Goal: Information Seeking & Learning: Learn about a topic

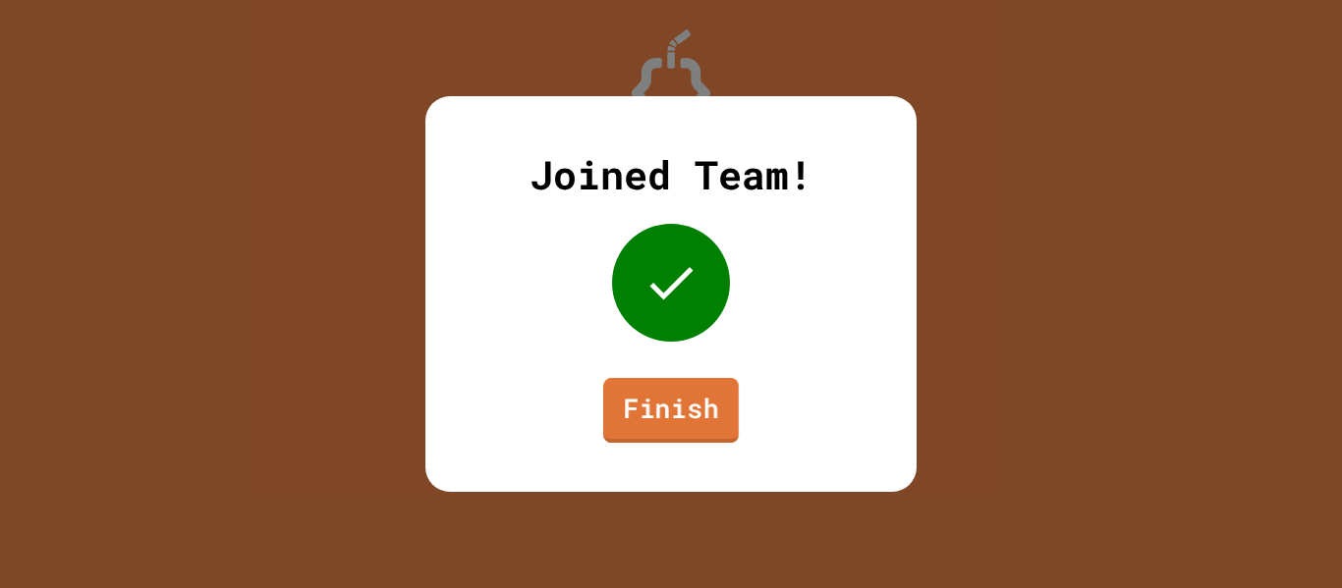
click at [649, 384] on link "Finish" at bounding box center [671, 410] width 136 height 65
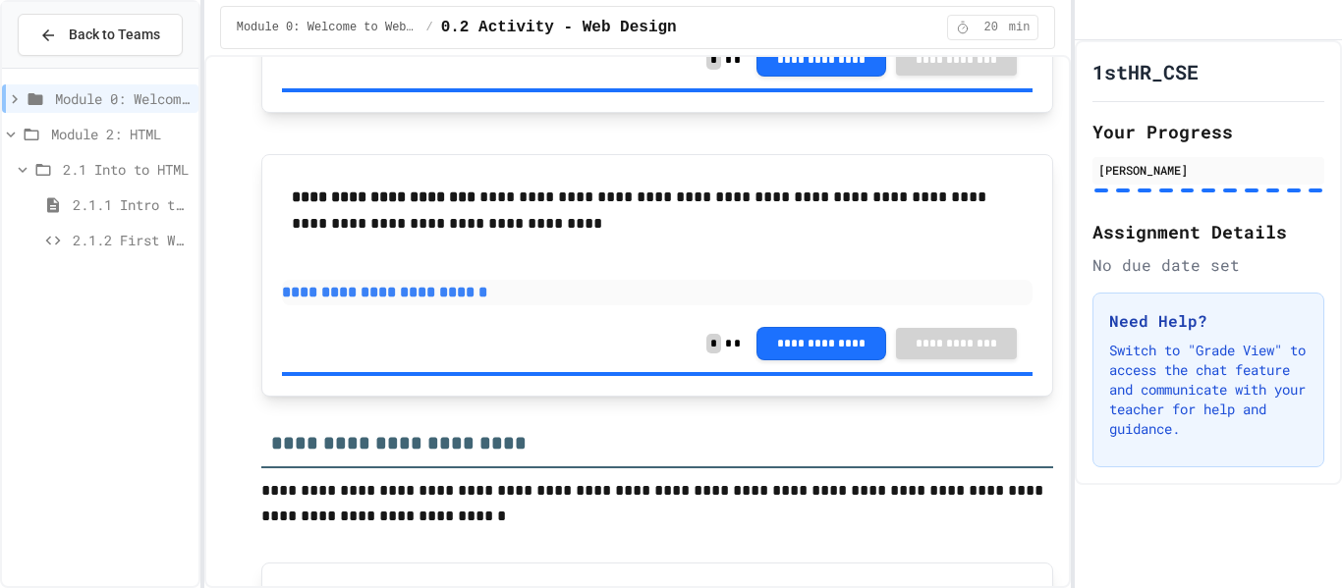
scroll to position [564, 0]
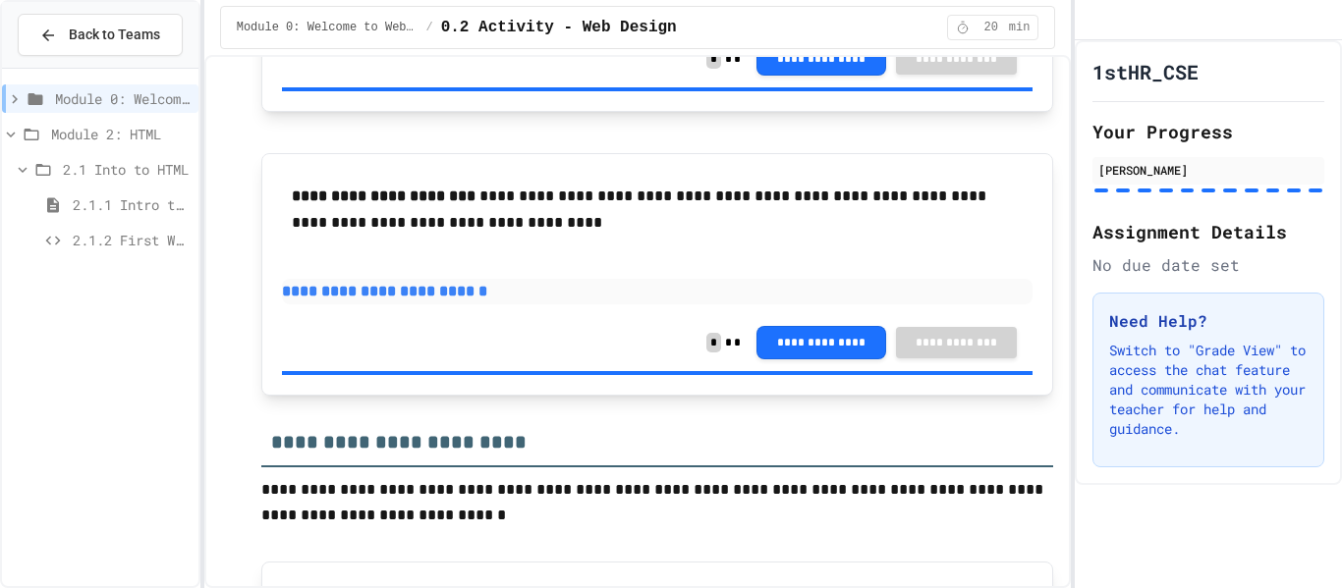
click at [140, 139] on span "Module 2: HTML" at bounding box center [120, 134] width 139 height 21
click at [137, 182] on div "2.1 Into to HTML" at bounding box center [100, 169] width 196 height 28
click at [93, 181] on div "2.1 Into to HTML" at bounding box center [100, 169] width 196 height 28
click at [95, 210] on span "2.1.1 Intro to HTML" at bounding box center [132, 205] width 118 height 21
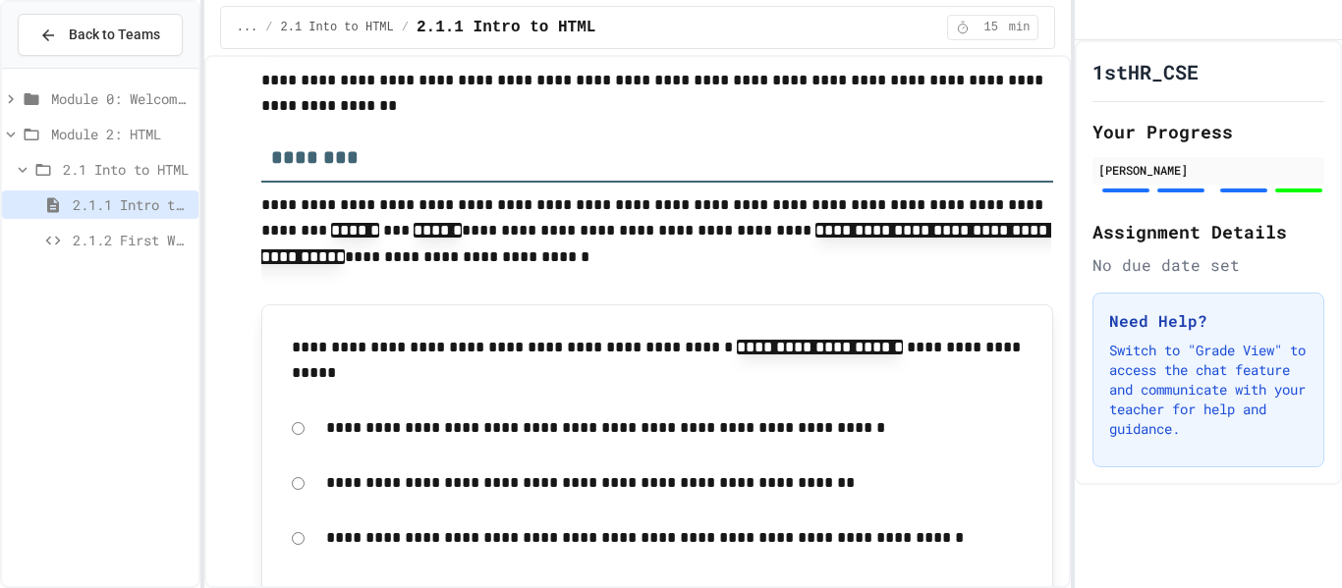
scroll to position [5239, 0]
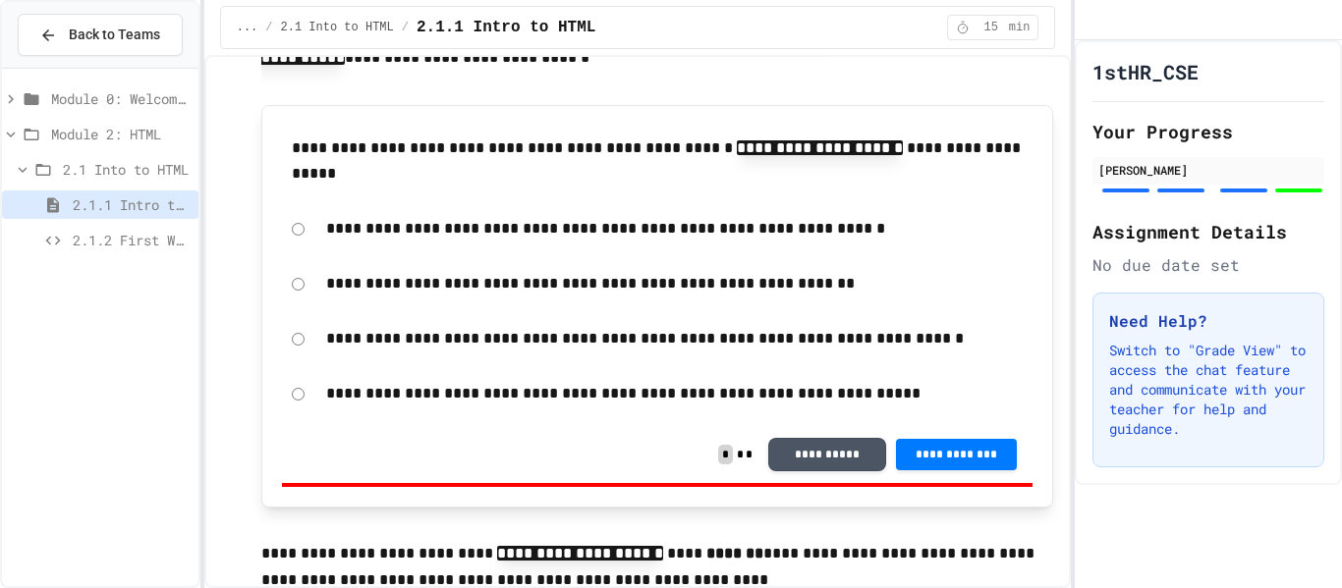
click at [102, 238] on span "2.1.2 First Webpage" at bounding box center [132, 240] width 118 height 21
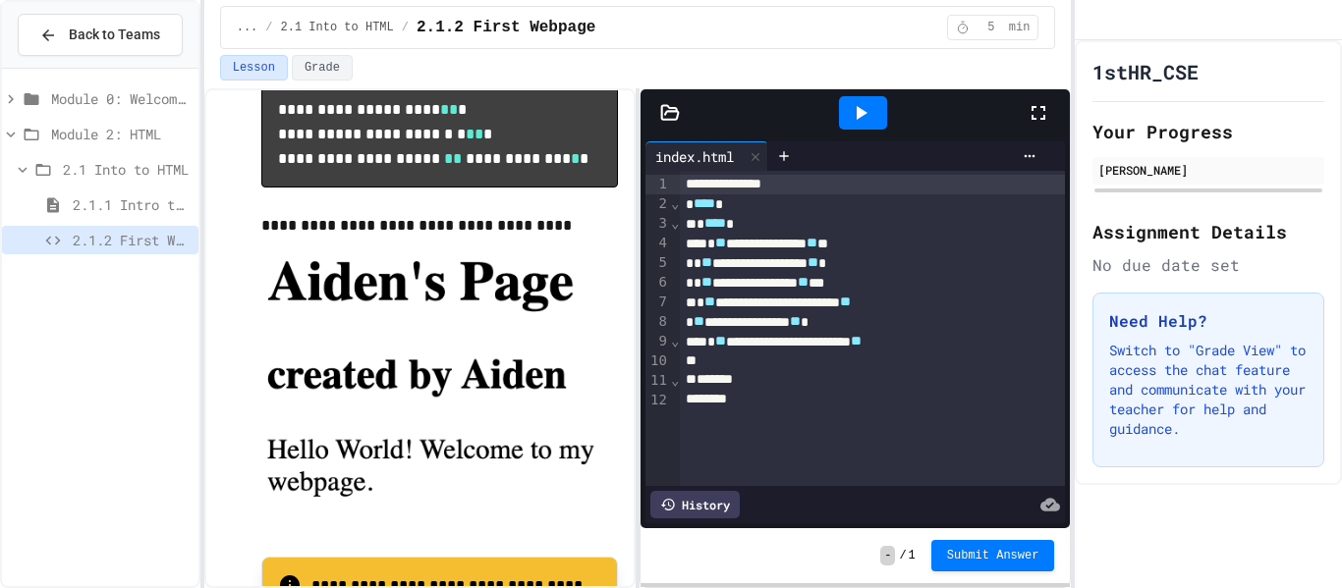
scroll to position [395, 0]
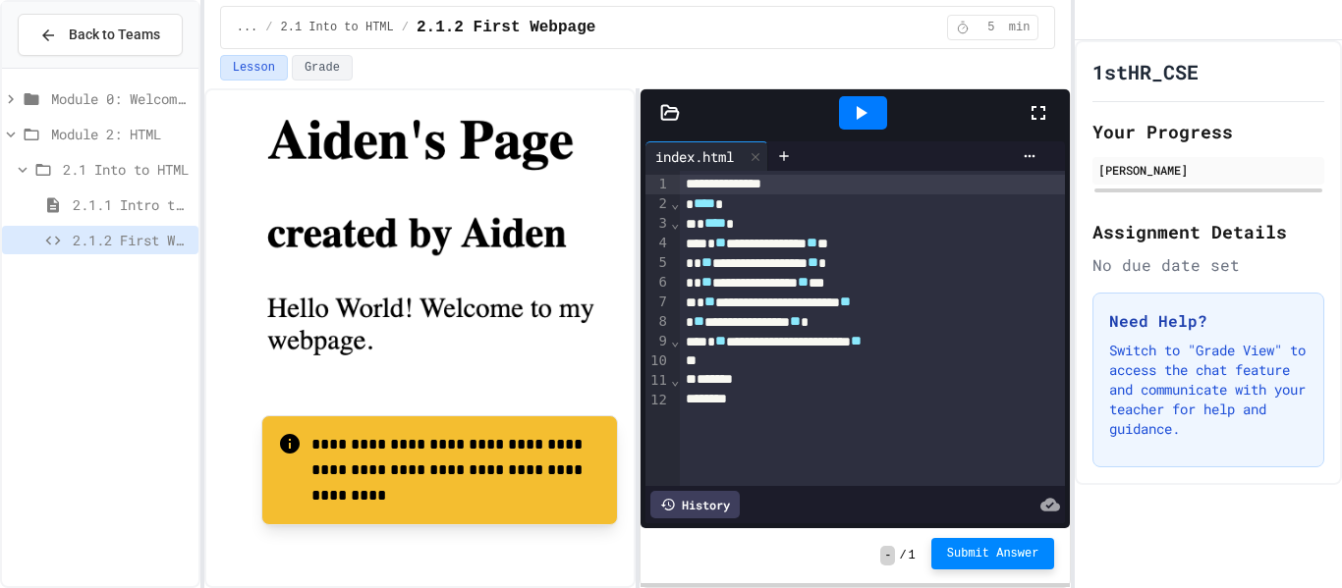
click at [986, 565] on button "Submit Answer" at bounding box center [993, 553] width 124 height 31
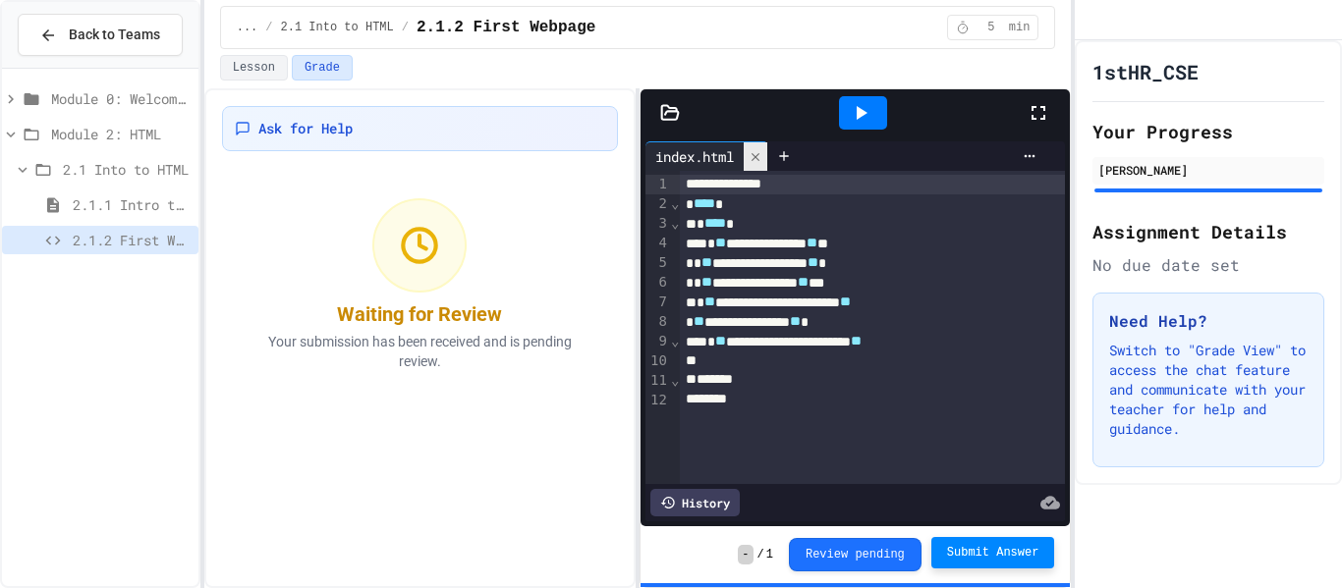
click at [754, 158] on icon at bounding box center [756, 157] width 14 height 14
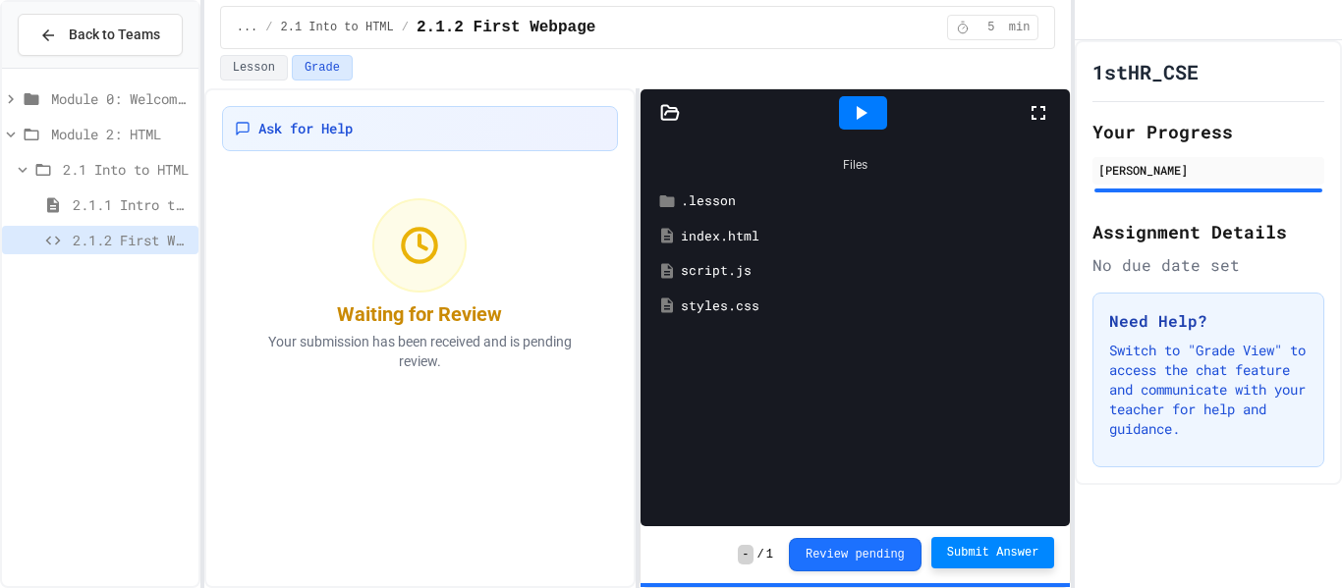
click at [1218, 246] on h2 "Assignment Details" at bounding box center [1208, 232] width 232 height 28
click at [495, 432] on div "Ask for Help Waiting for Review Your submission has been received and is pendin…" at bounding box center [419, 338] width 431 height 500
click at [1033, 545] on span "Submit Answer" at bounding box center [993, 553] width 92 height 16
click at [647, 69] on div "Lesson Grade" at bounding box center [638, 68] width 836 height 26
click at [257, 74] on button "Lesson" at bounding box center [254, 68] width 68 height 26
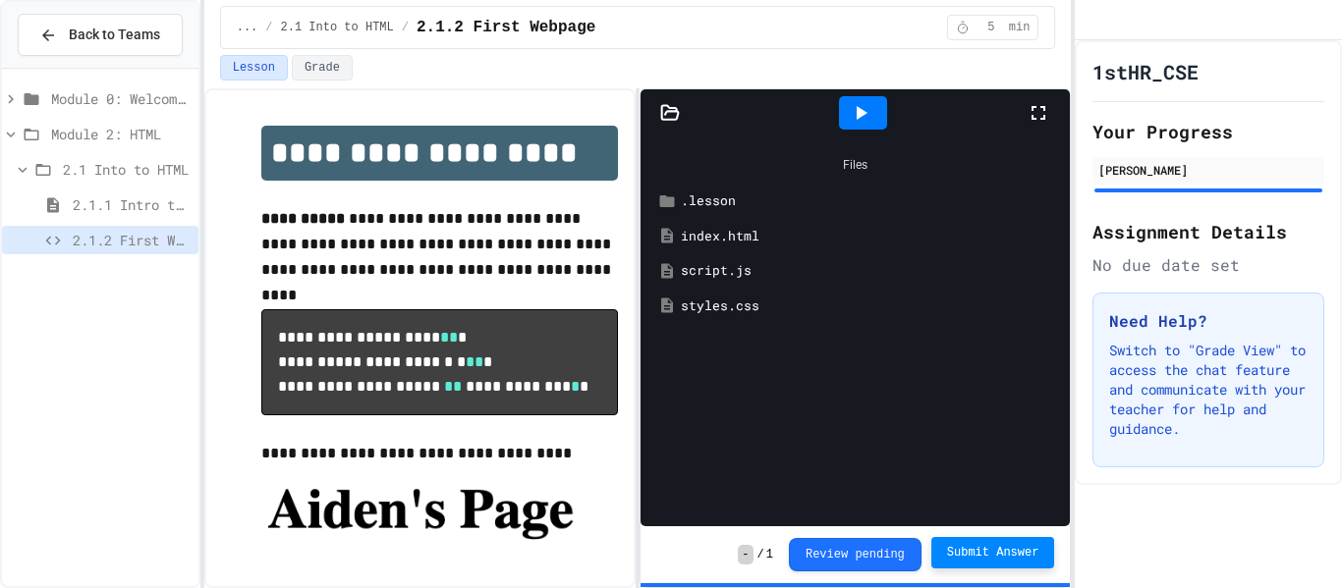
scroll to position [395, 0]
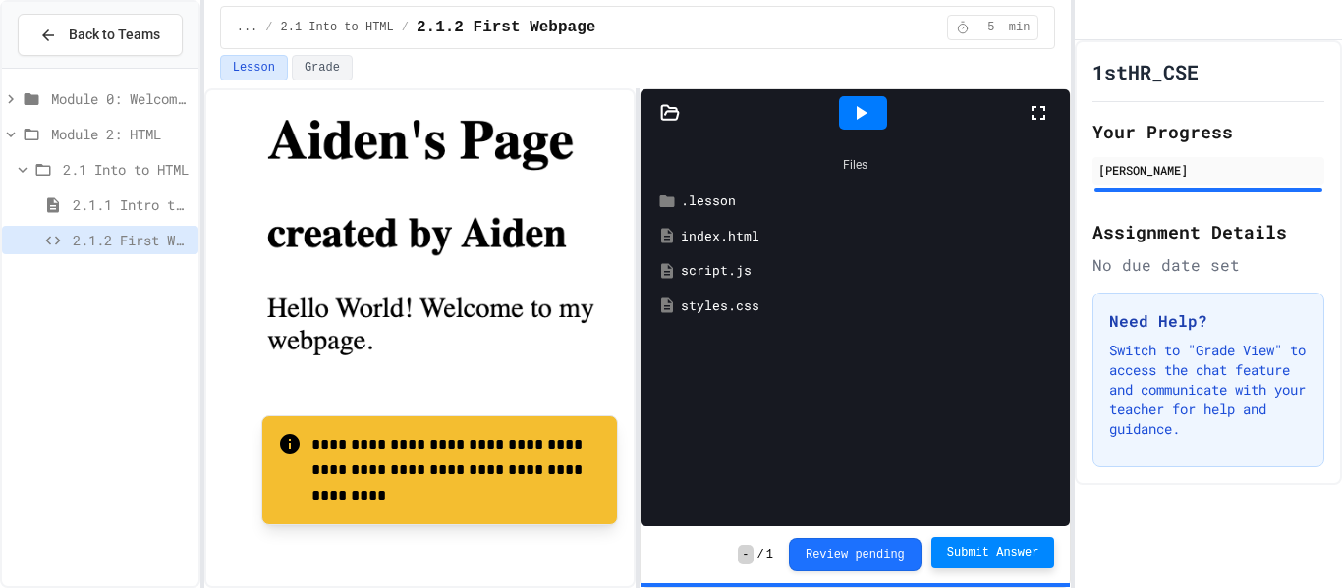
click at [156, 270] on div "Module 0: Welcome to Web Development Module 2: HTML 2.1 Into to HTML 2.1.1 Intr…" at bounding box center [100, 328] width 196 height 502
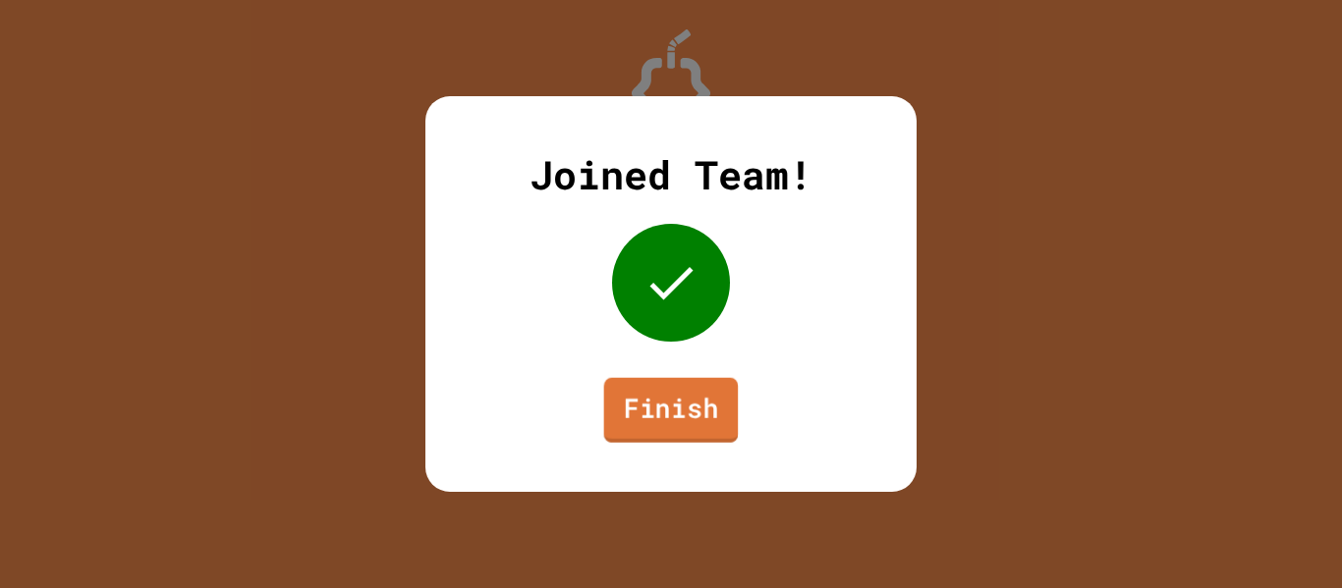
click at [666, 380] on link "Finish" at bounding box center [671, 410] width 135 height 65
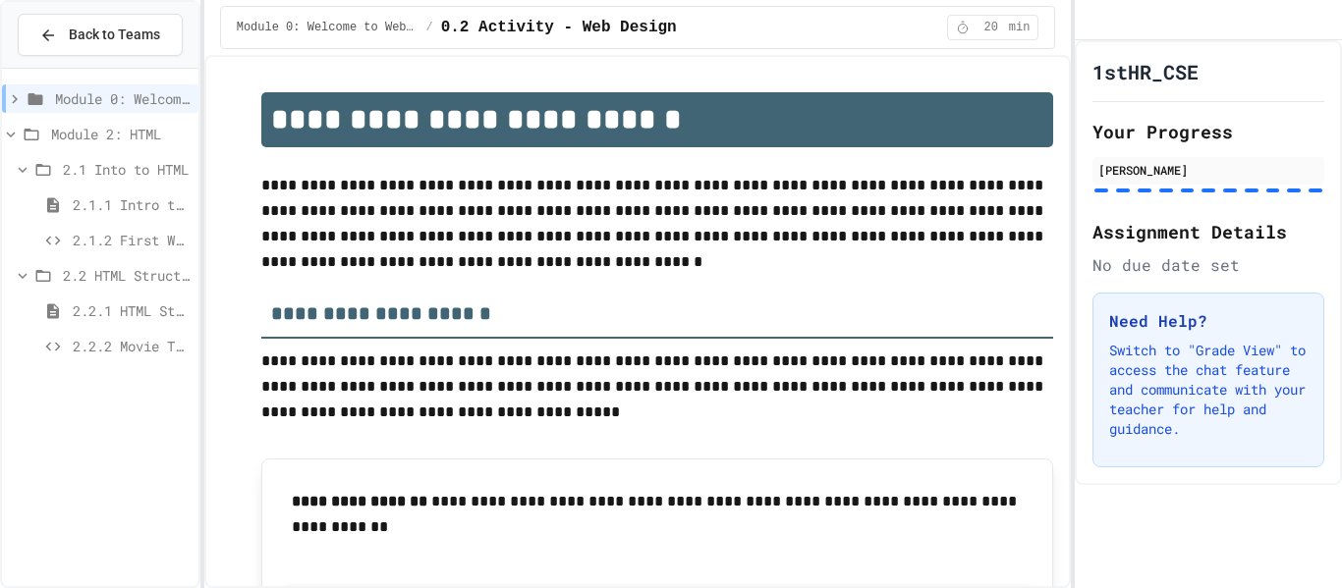
click at [96, 270] on span "2.2 HTML Structure" at bounding box center [127, 275] width 128 height 21
click at [111, 316] on span "2.2.1 HTML Structure" at bounding box center [132, 311] width 118 height 21
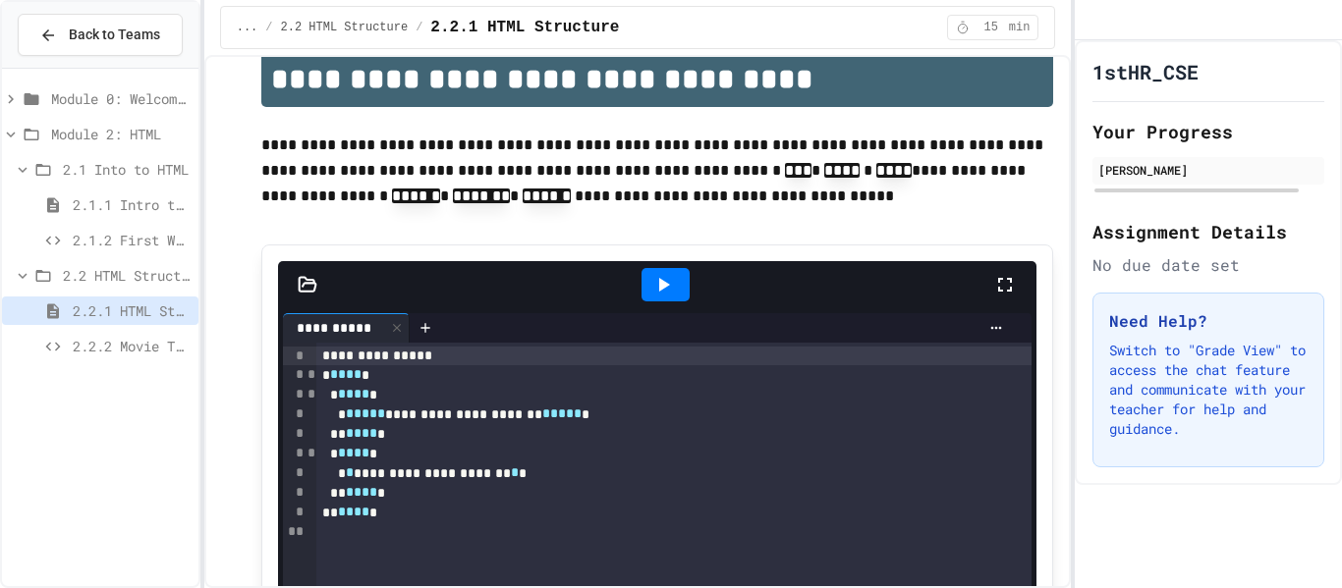
scroll to position [39, 0]
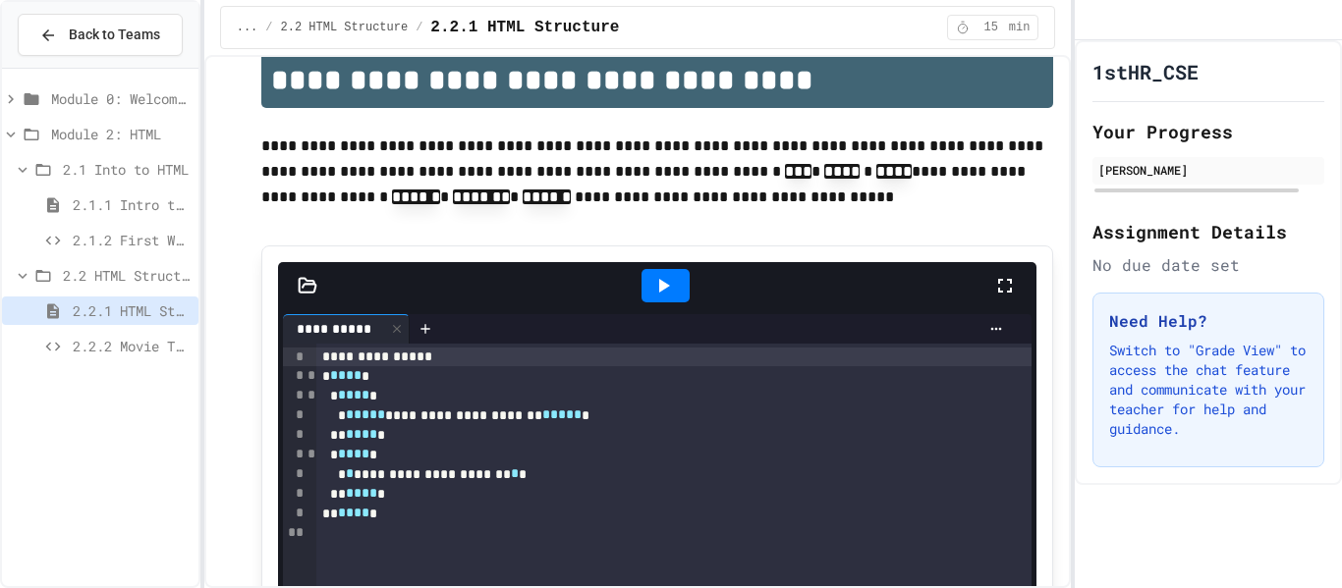
click at [681, 294] on div at bounding box center [665, 285] width 48 height 33
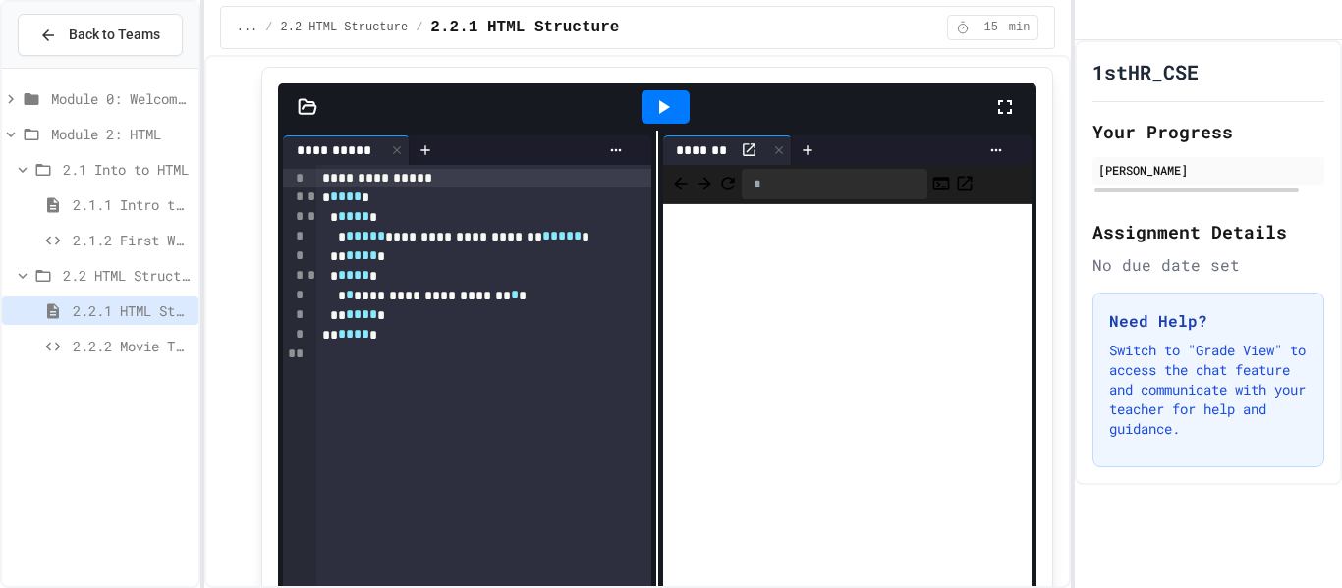
scroll to position [226, 0]
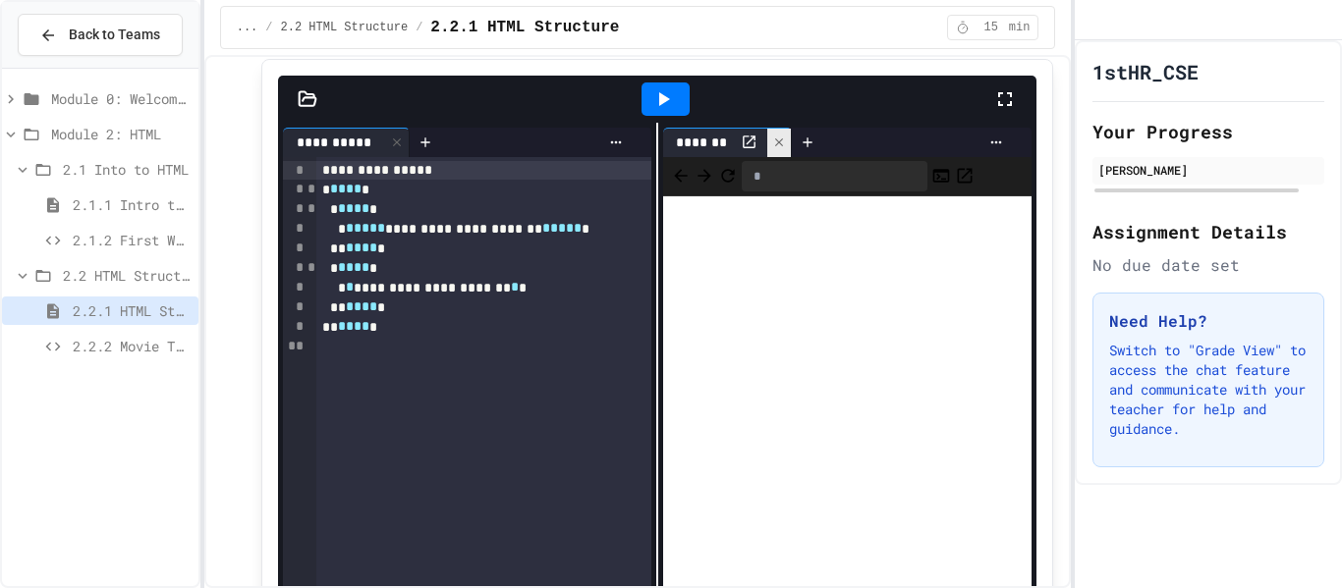
click at [775, 139] on icon at bounding box center [779, 143] width 8 height 8
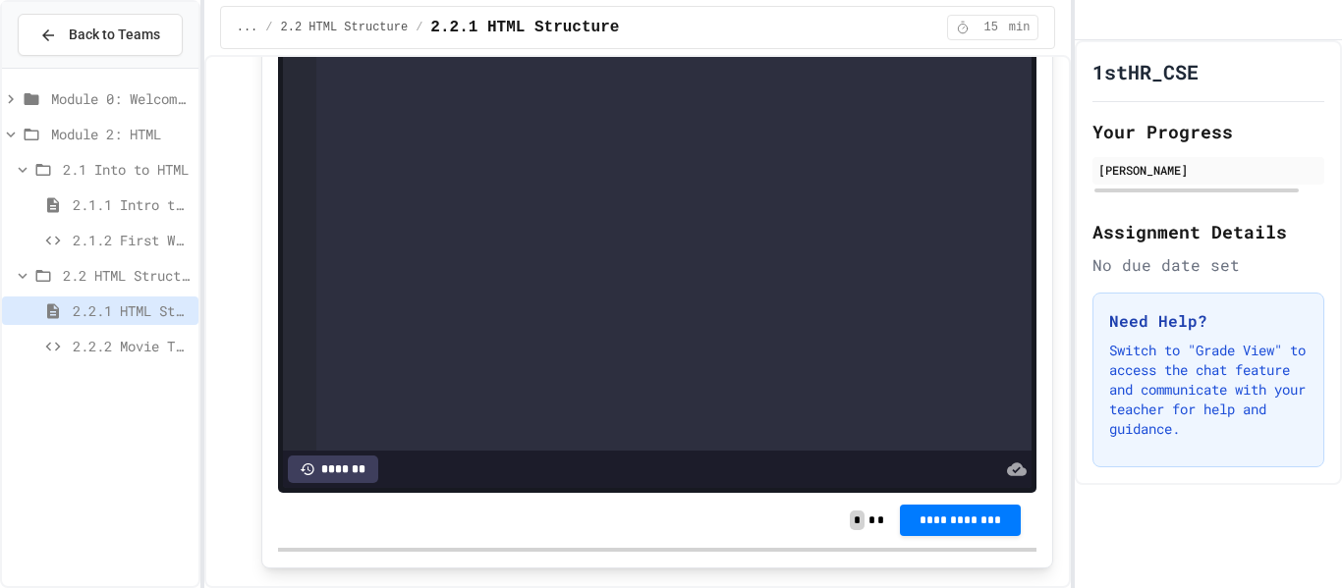
scroll to position [608, 0]
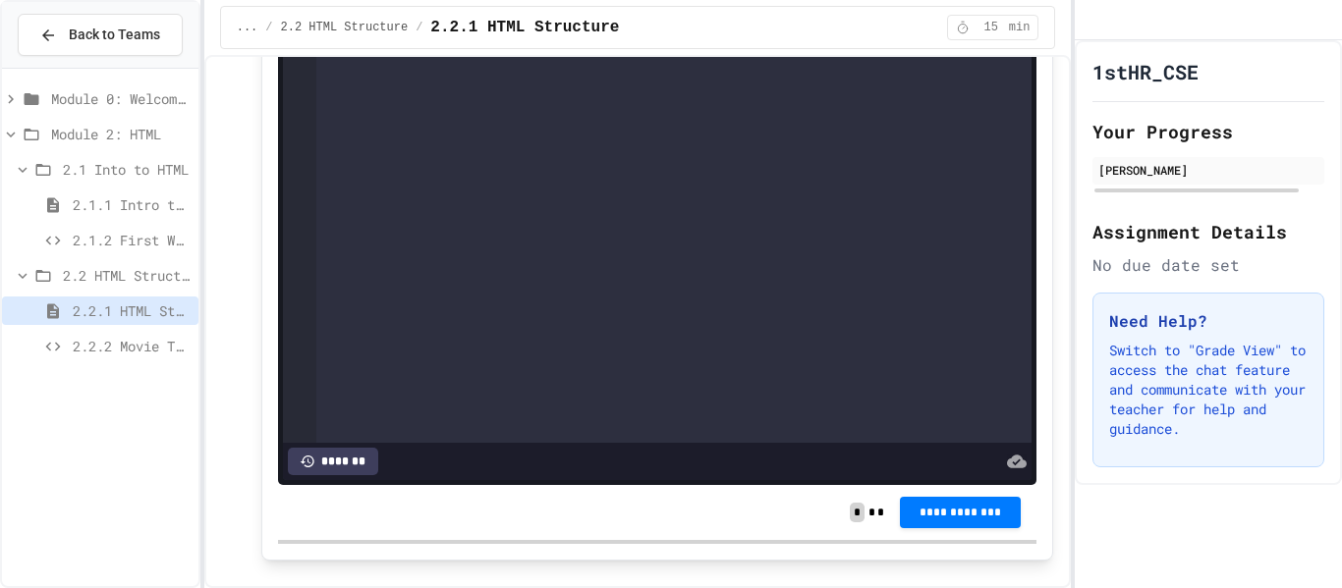
click at [968, 518] on span "**********" at bounding box center [960, 513] width 89 height 16
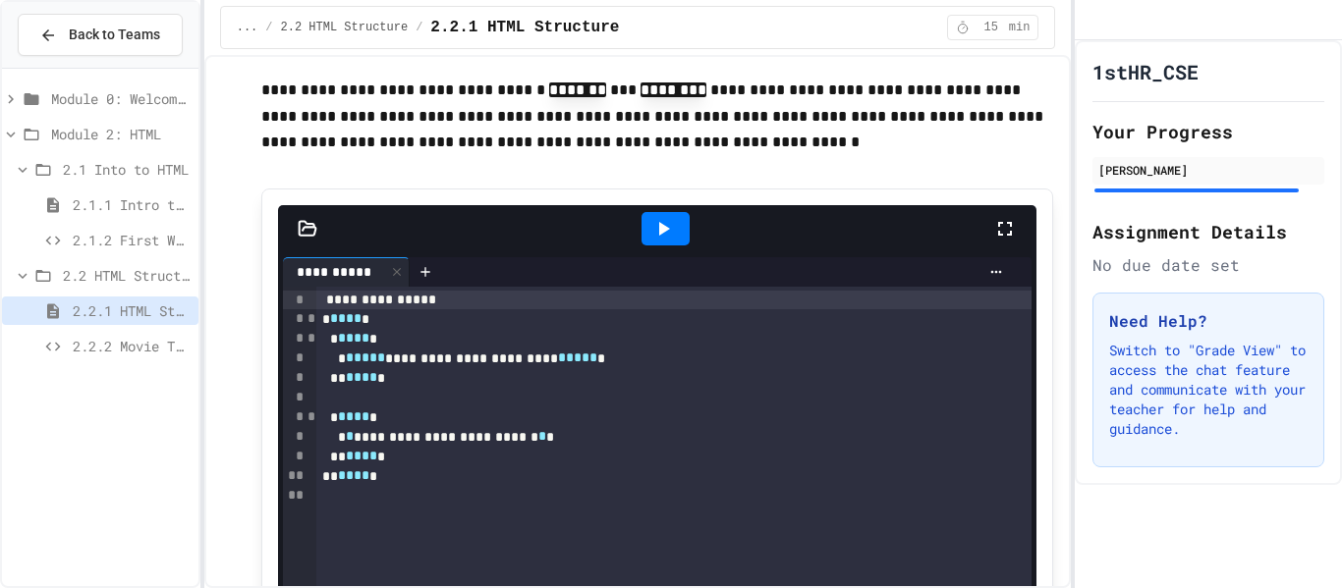
scroll to position [2235, 0]
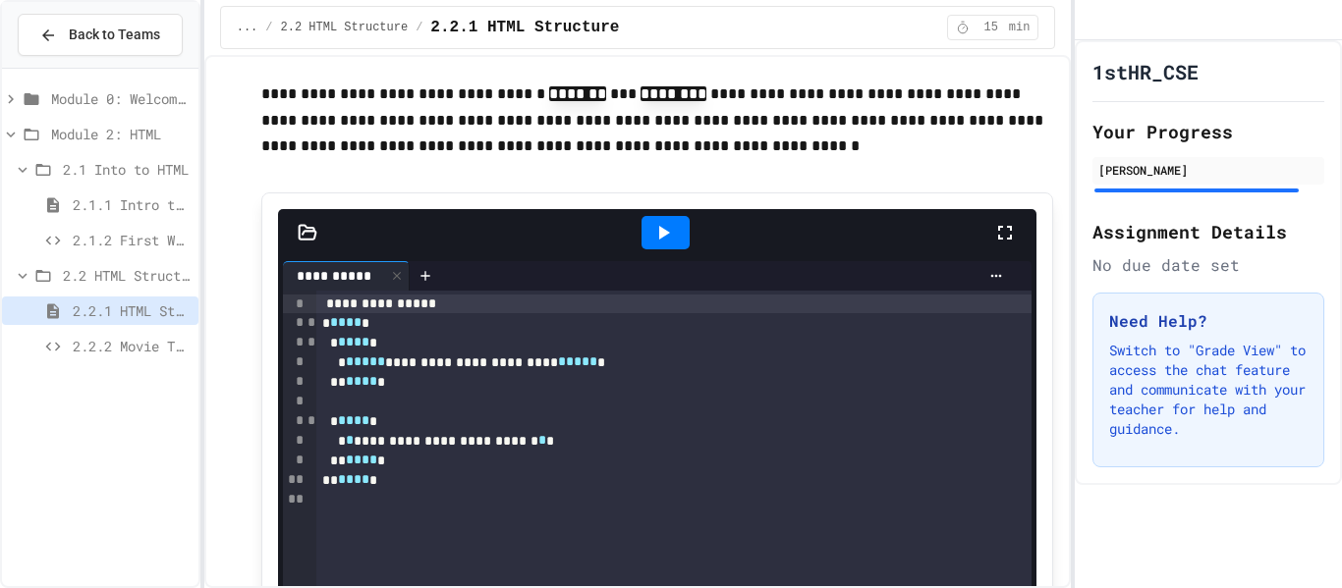
click at [664, 245] on icon at bounding box center [663, 233] width 24 height 24
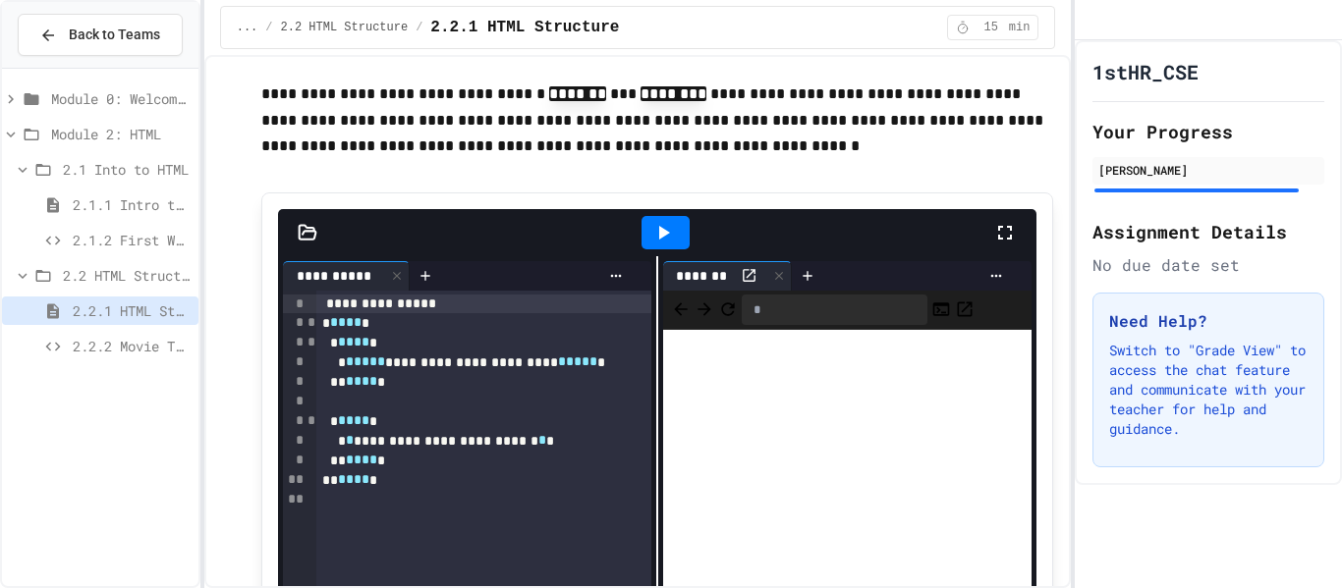
click at [748, 283] on icon at bounding box center [749, 275] width 17 height 17
click at [770, 283] on div at bounding box center [779, 276] width 24 height 28
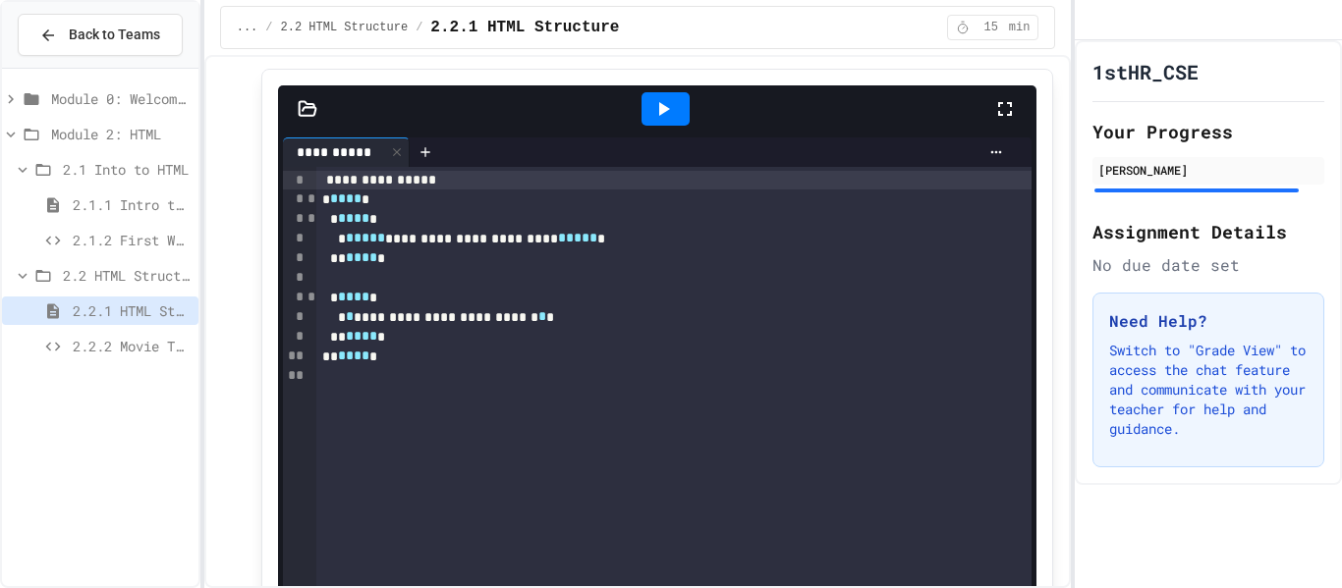
scroll to position [2358, 0]
click at [665, 102] on icon at bounding box center [663, 110] width 24 height 24
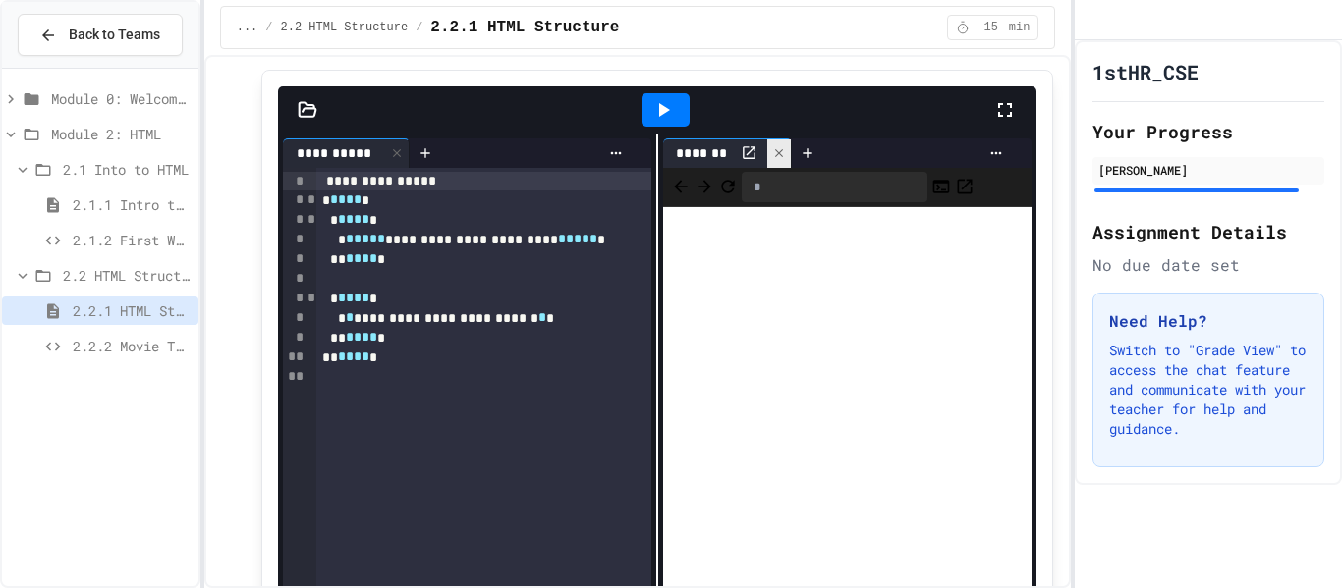
click at [774, 159] on icon at bounding box center [779, 153] width 14 height 14
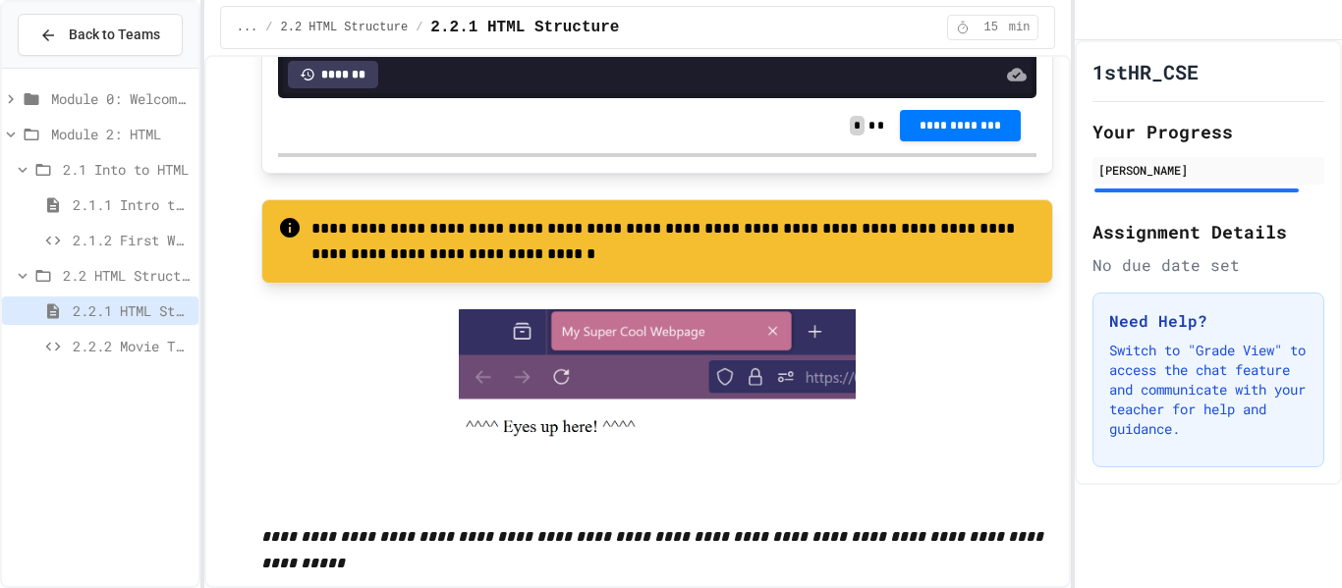
scroll to position [3143, 0]
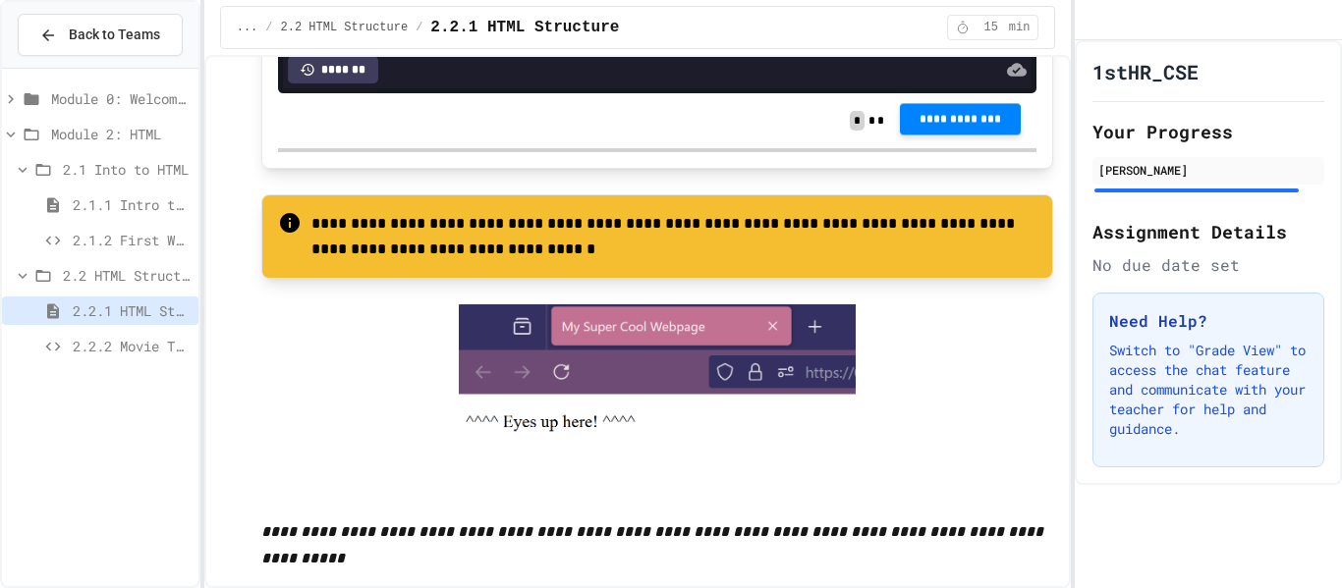
click at [936, 121] on span "**********" at bounding box center [960, 119] width 89 height 16
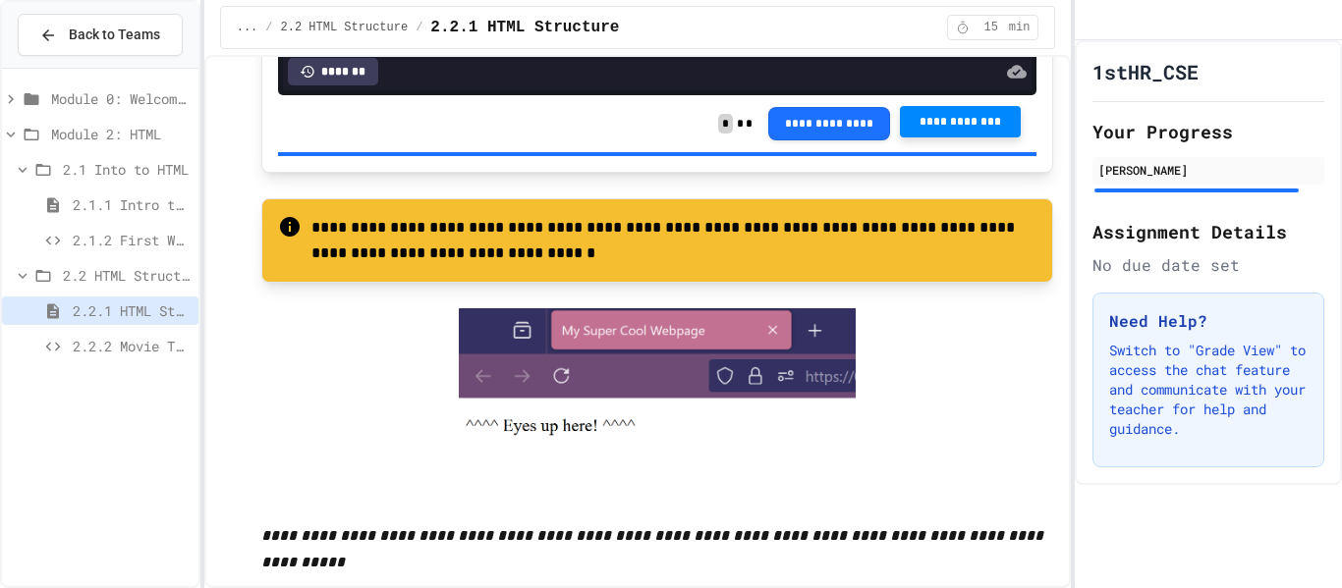
scroll to position [3141, 0]
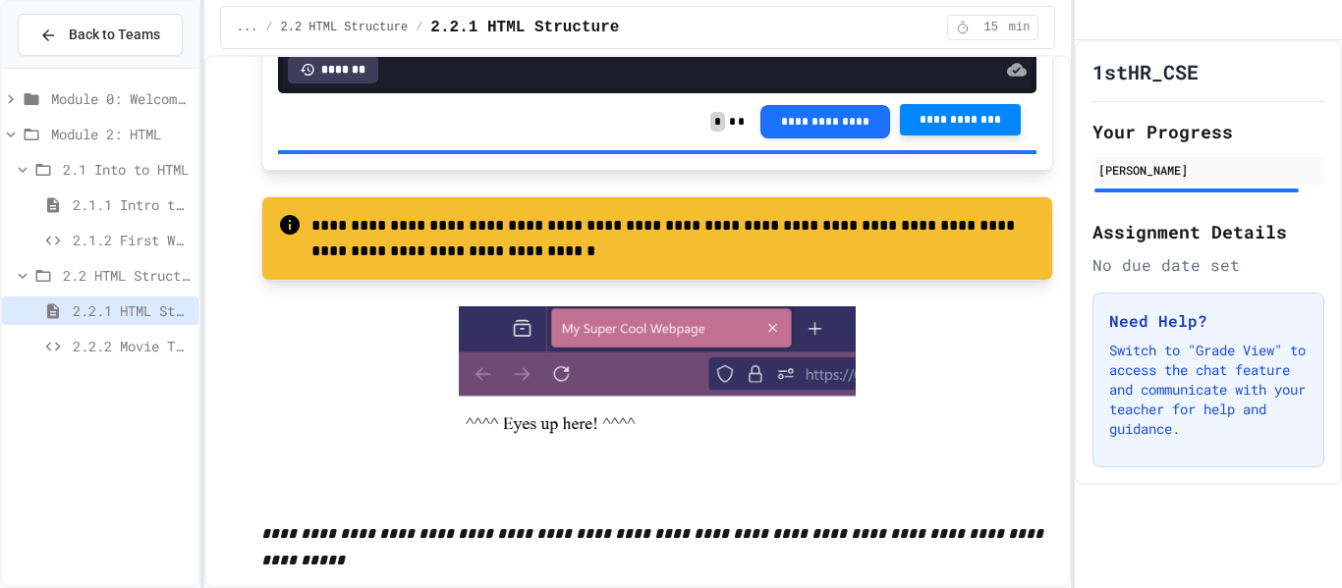
click at [410, 236] on p "**********" at bounding box center [674, 238] width 726 height 51
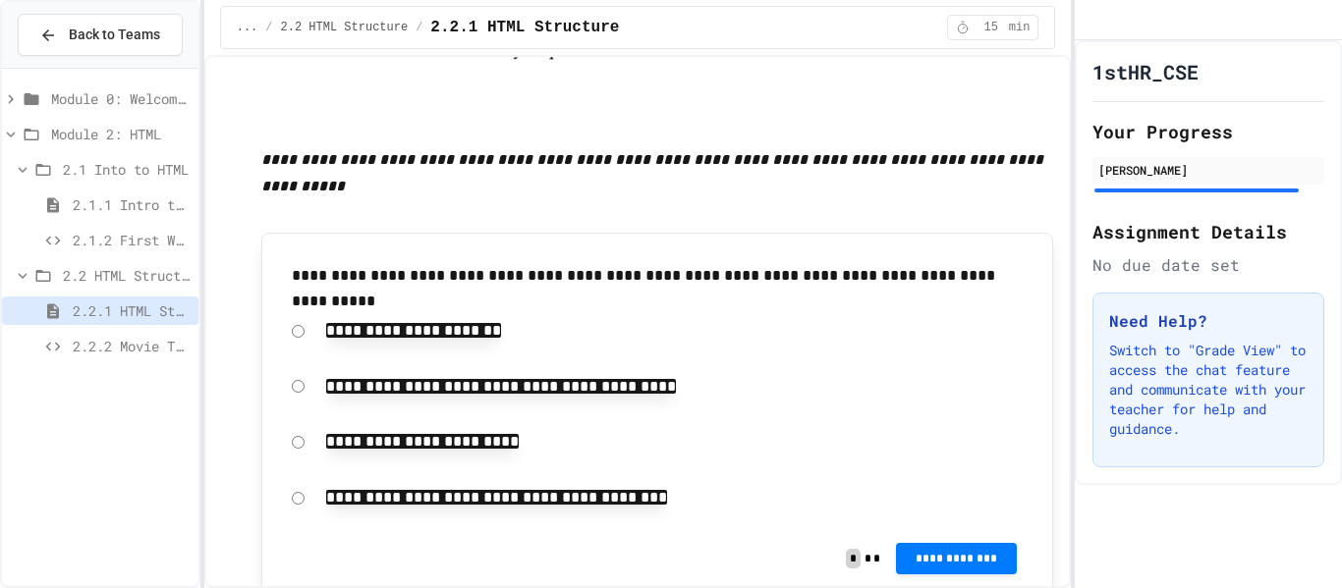
scroll to position [3616, 0]
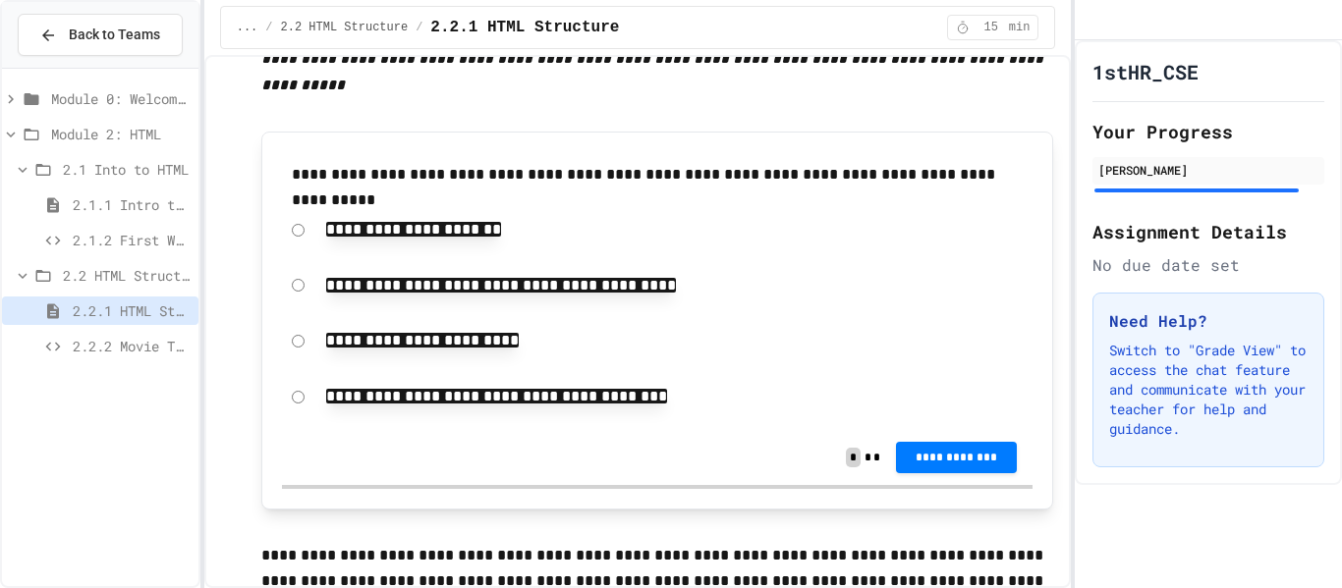
click at [667, 389] on code "**********" at bounding box center [496, 396] width 341 height 15
click at [919, 444] on button "**********" at bounding box center [956, 455] width 121 height 31
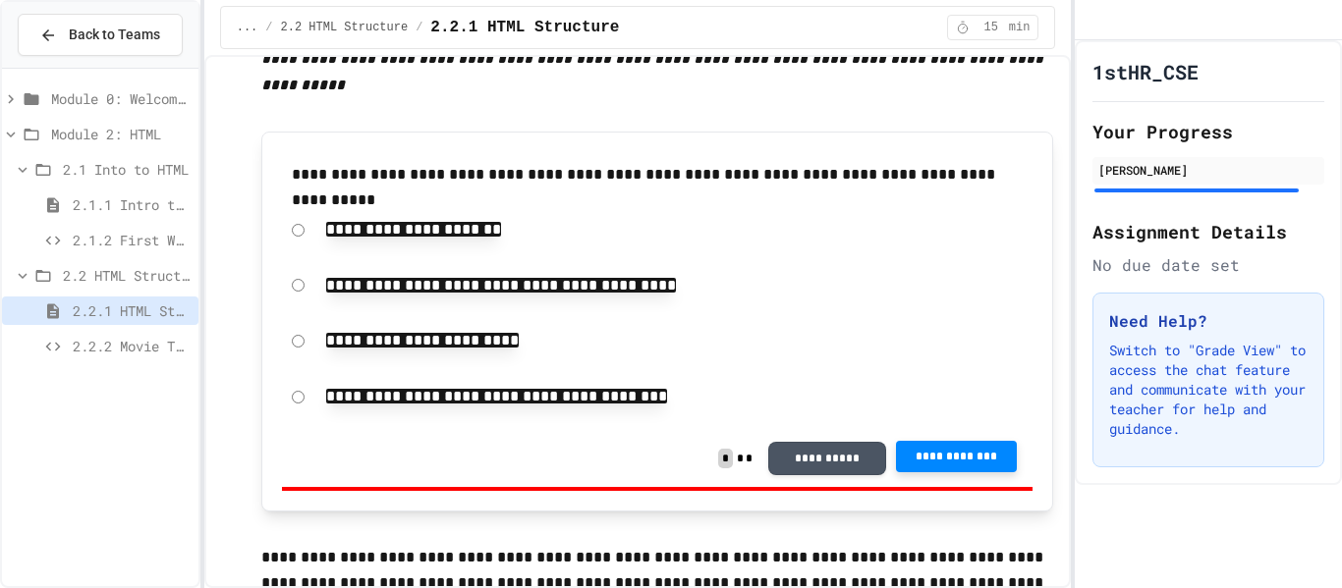
click at [941, 449] on span "**********" at bounding box center [956, 457] width 89 height 16
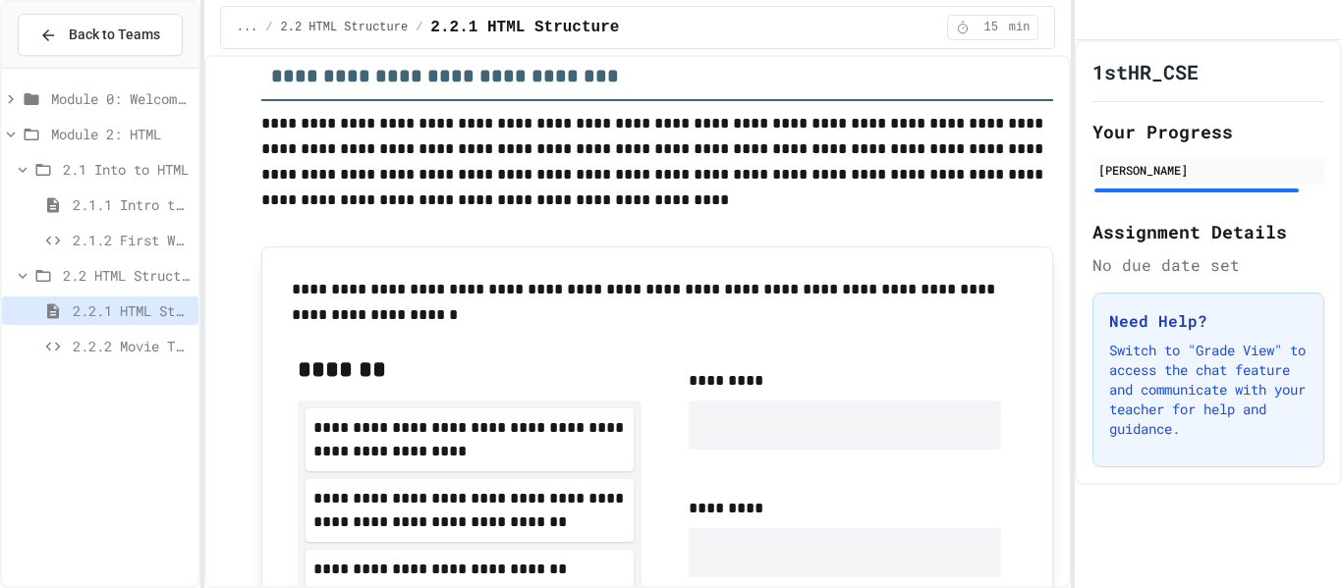
scroll to position [4480, 0]
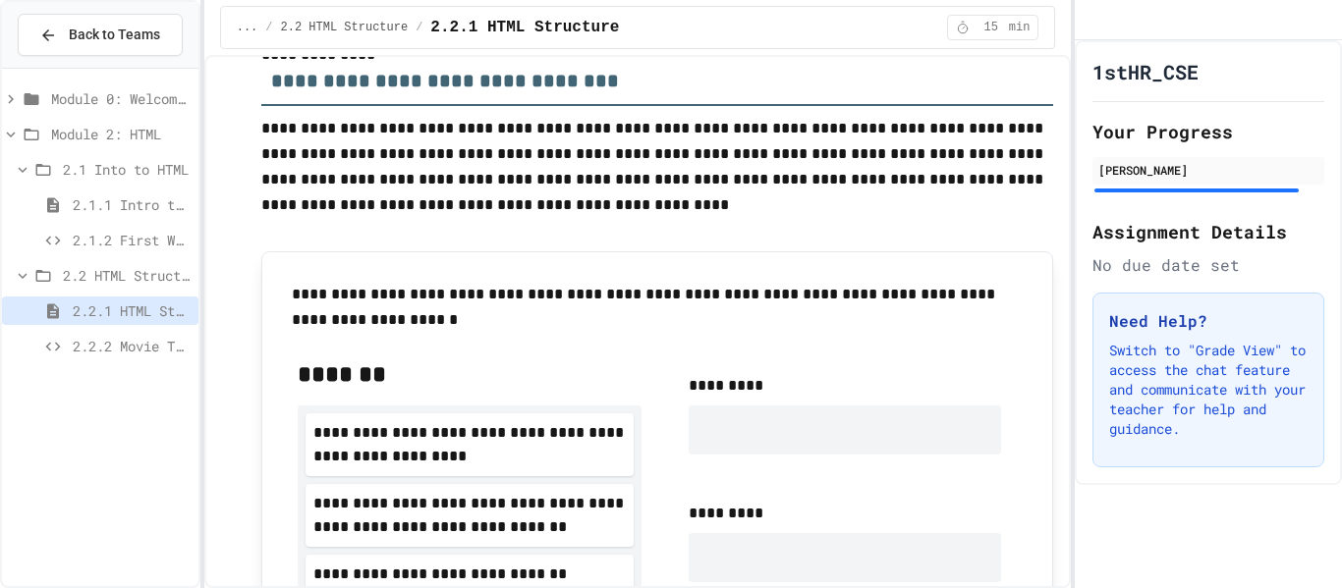
click at [158, 328] on div "2.2.1 HTML Structure" at bounding box center [100, 314] width 196 height 35
click at [165, 345] on span "2.2.2 Movie Title" at bounding box center [132, 346] width 118 height 21
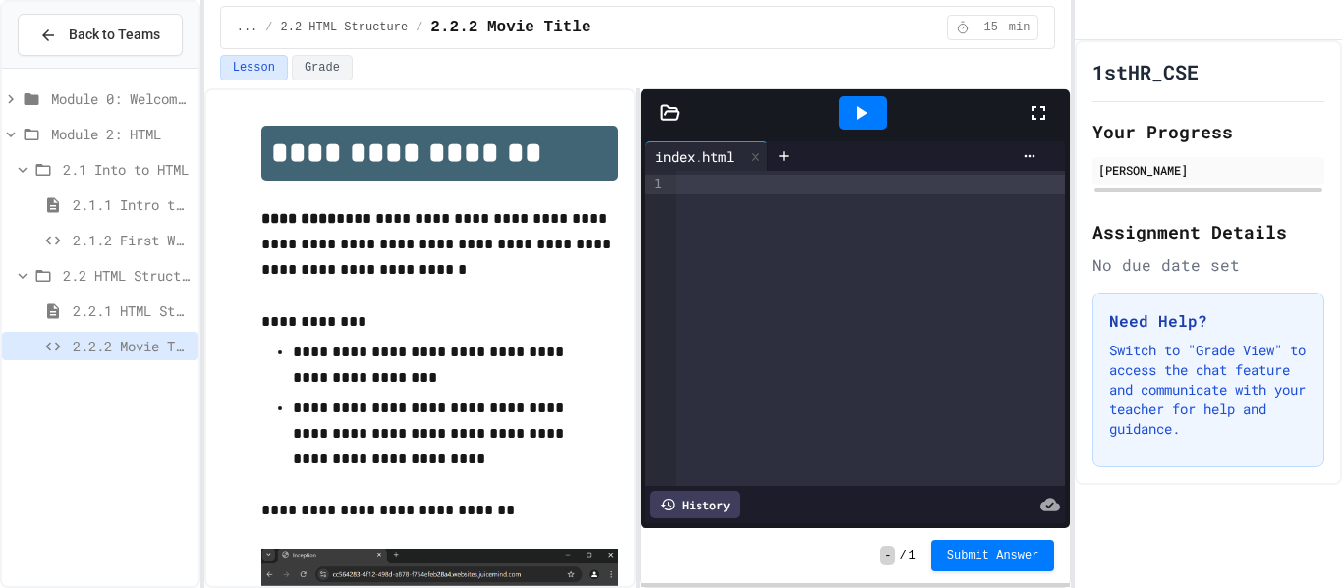
click at [695, 189] on div at bounding box center [871, 185] width 390 height 20
click at [738, 175] on div "*******" at bounding box center [871, 185] width 390 height 20
click at [752, 230] on div "** **** *" at bounding box center [871, 224] width 390 height 20
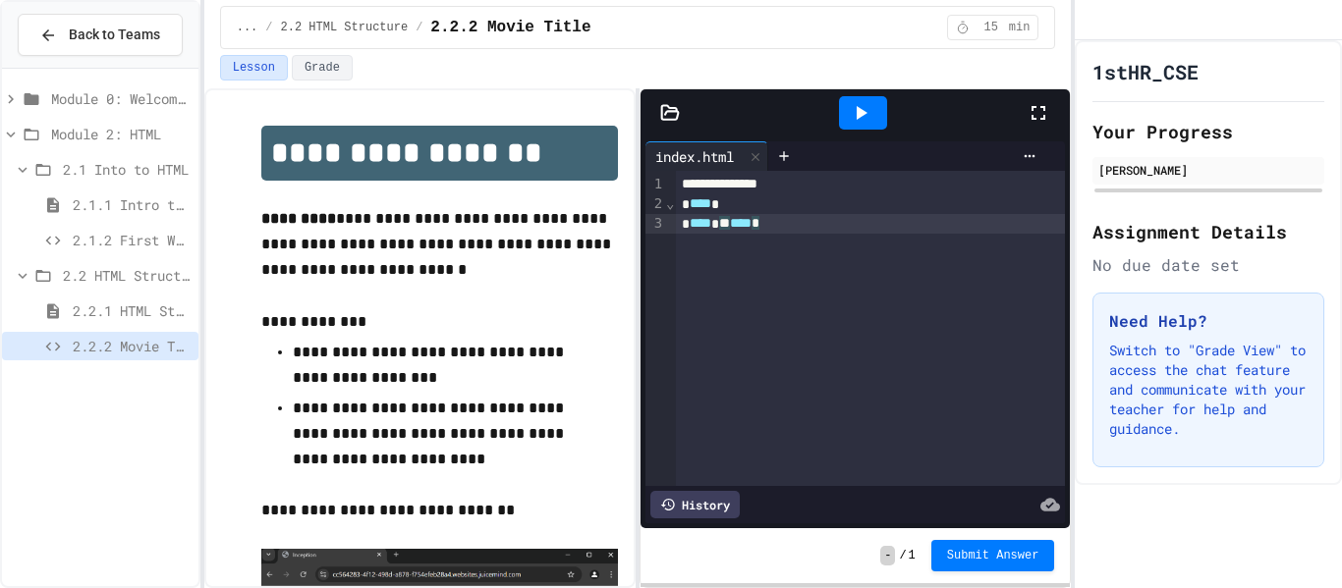
click at [735, 270] on div "**********" at bounding box center [871, 328] width 390 height 315
